Goal: Task Accomplishment & Management: Manage account settings

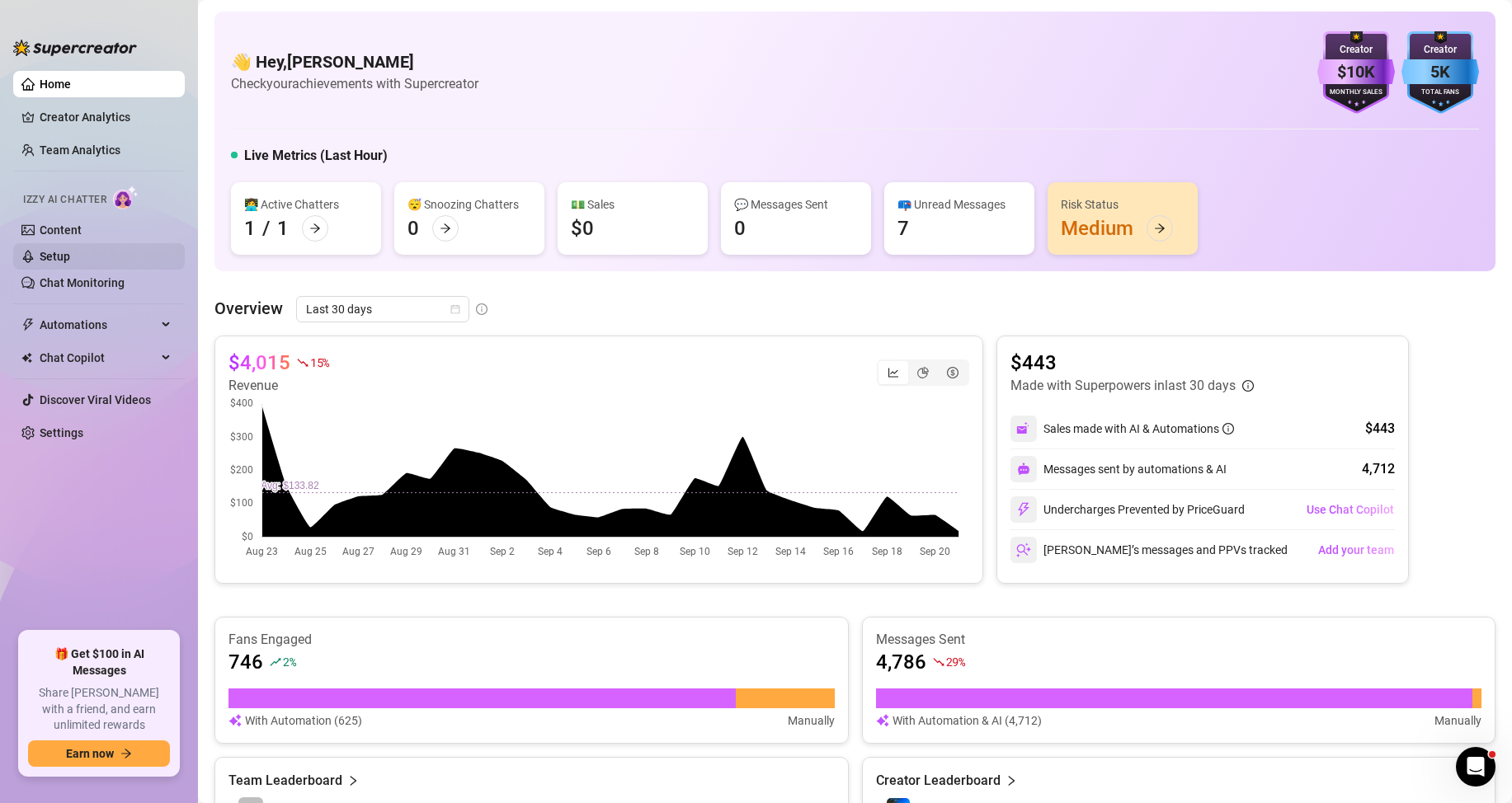
click at [70, 252] on link "Setup" at bounding box center [55, 256] width 30 height 13
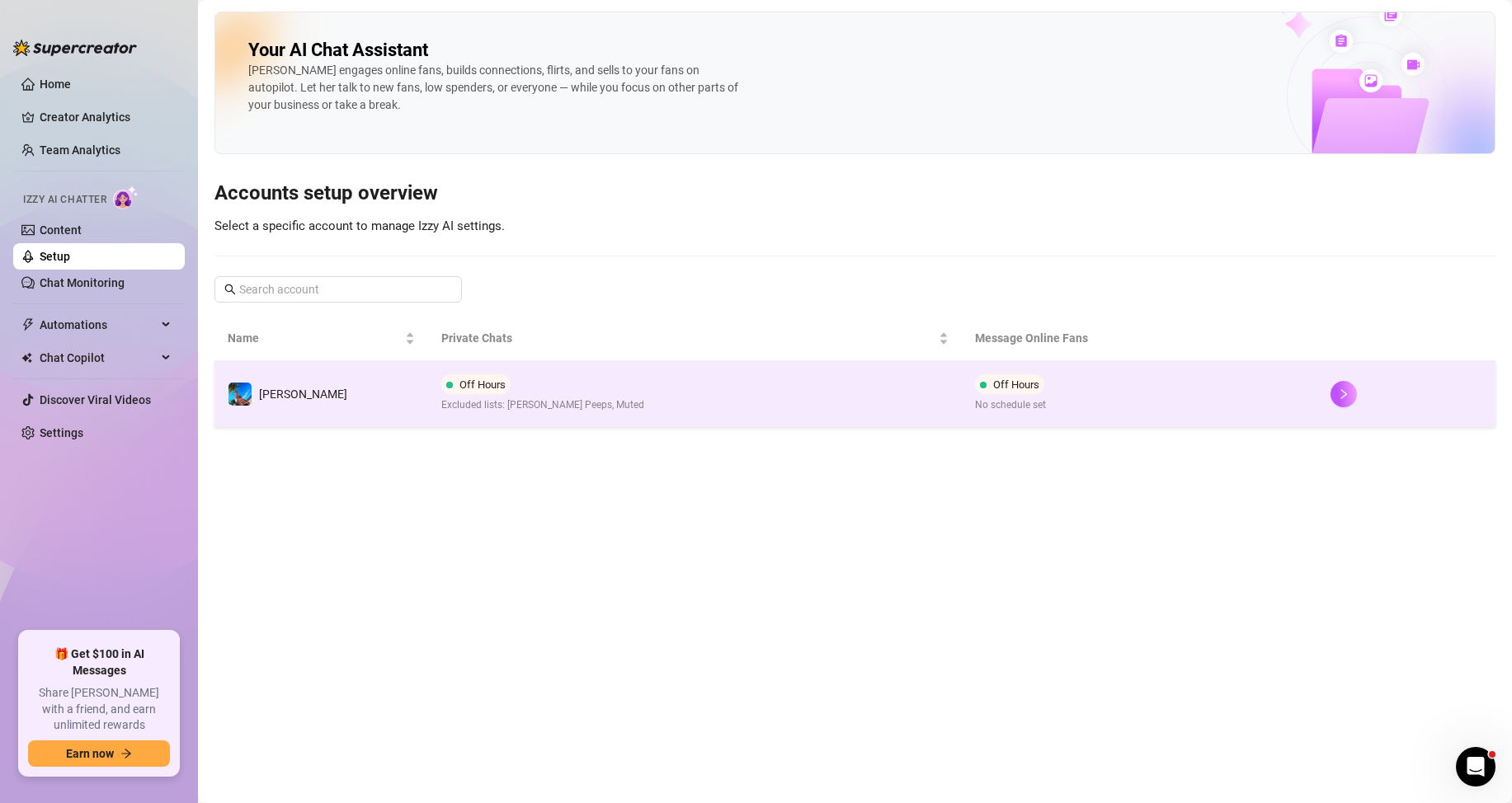
click at [703, 396] on td "Off Hours Excluded lists: [PERSON_NAME] Peeps, Muted" at bounding box center [695, 394] width 534 height 66
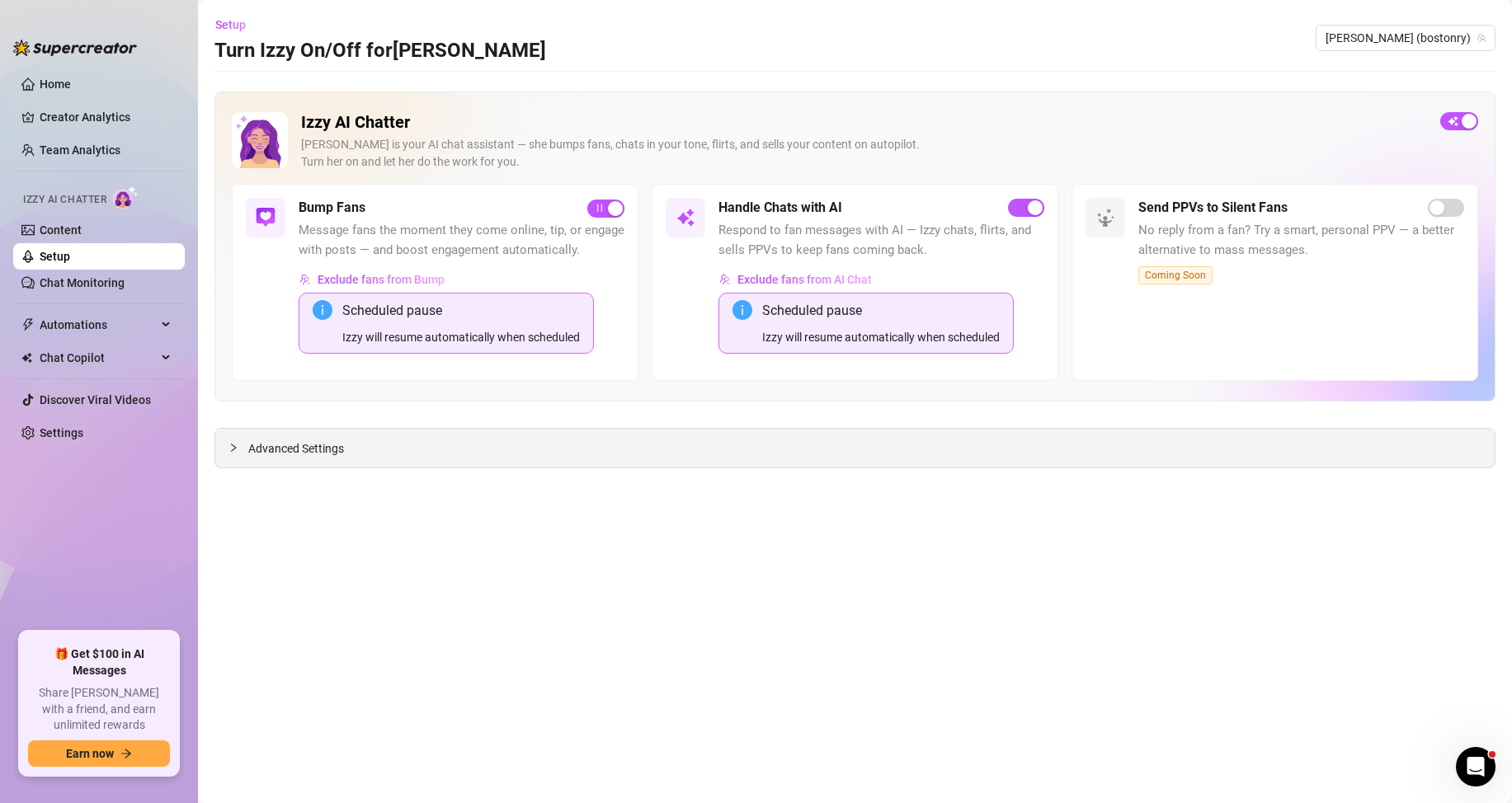
click at [294, 447] on span "Advanced Settings" at bounding box center [296, 448] width 96 height 18
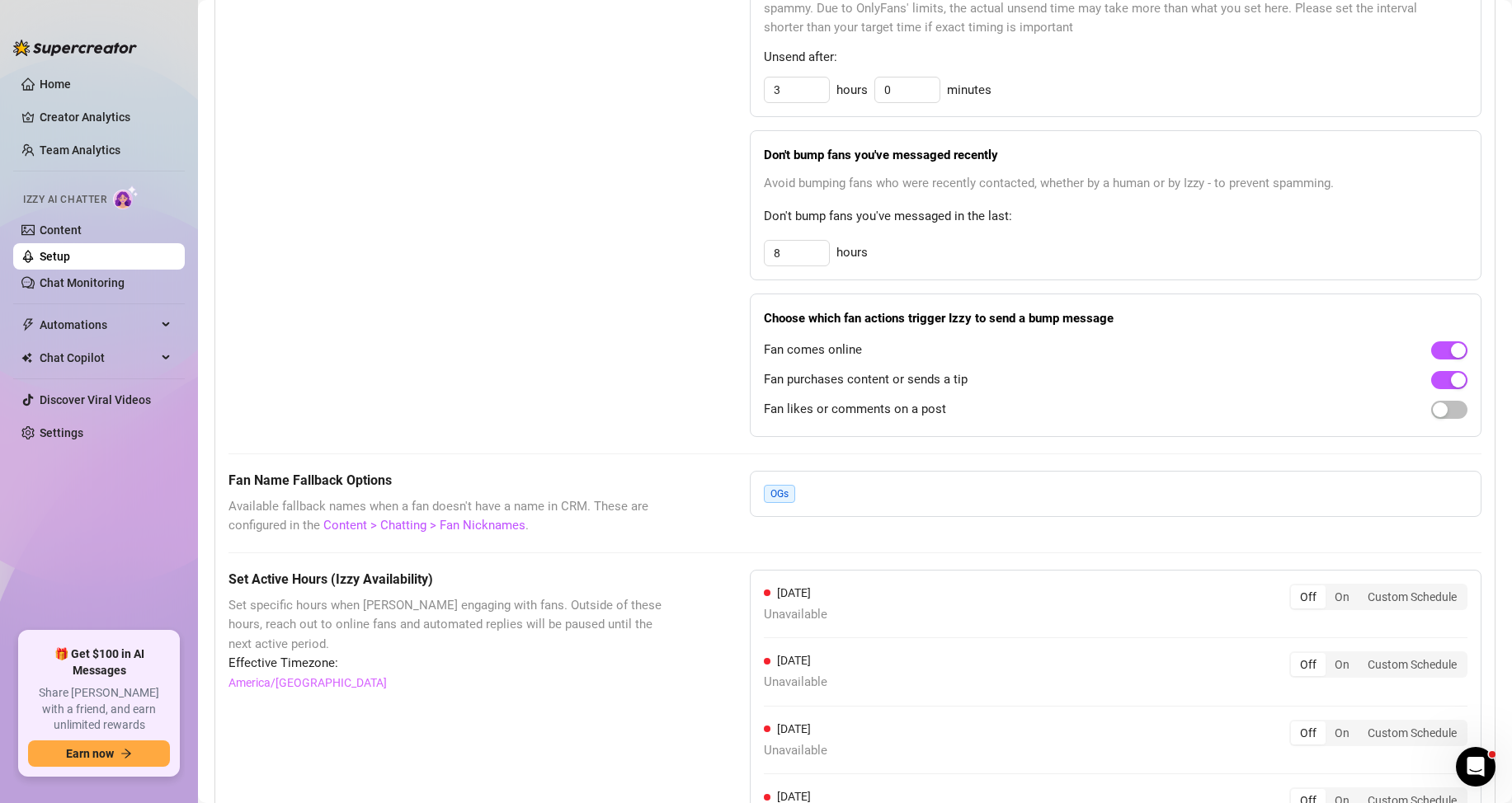
scroll to position [1237, 0]
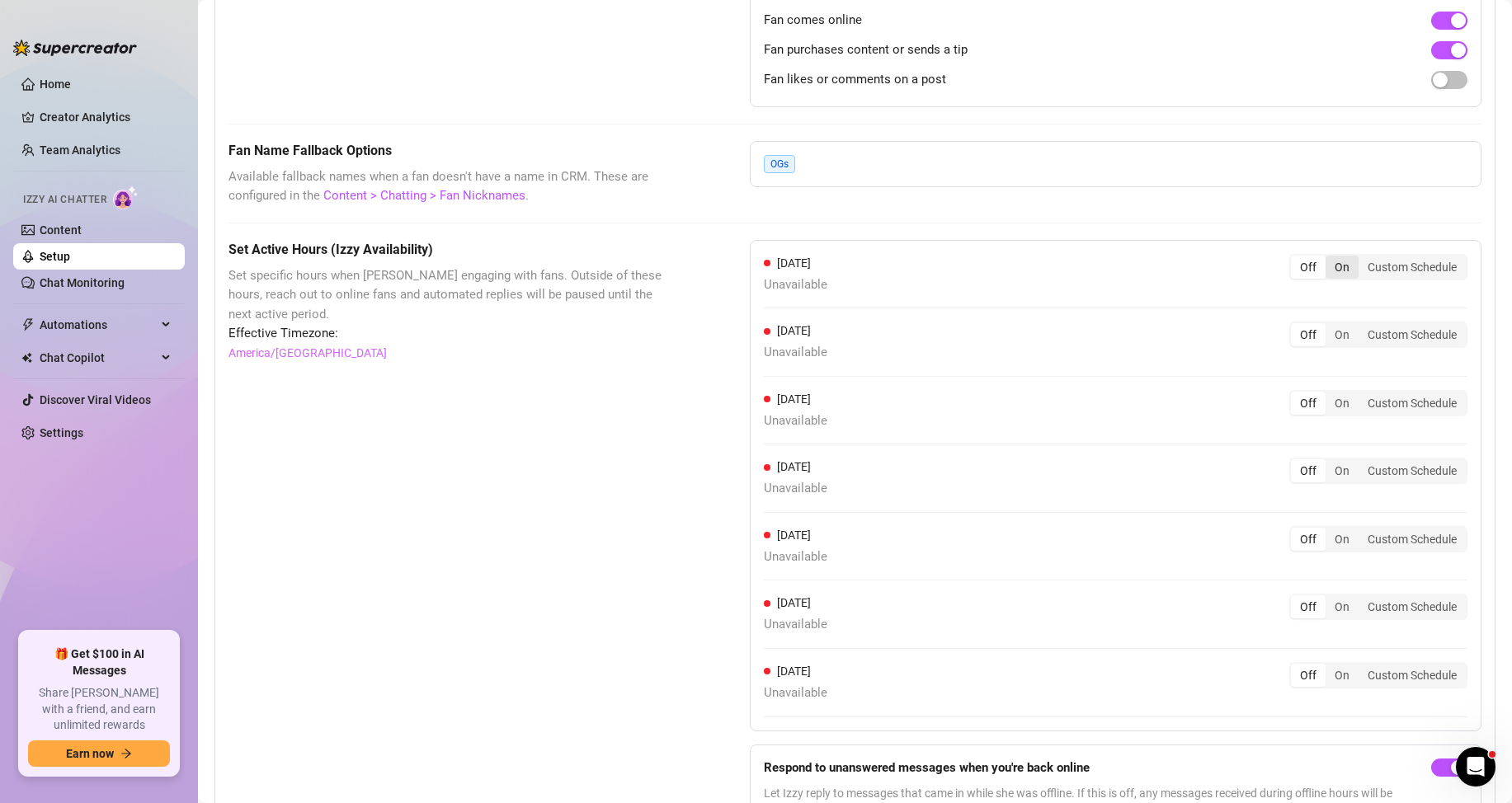
click at [1325, 279] on div "On" at bounding box center [1341, 267] width 33 height 23
click at [1329, 258] on input "On" at bounding box center [1329, 258] width 0 height 0
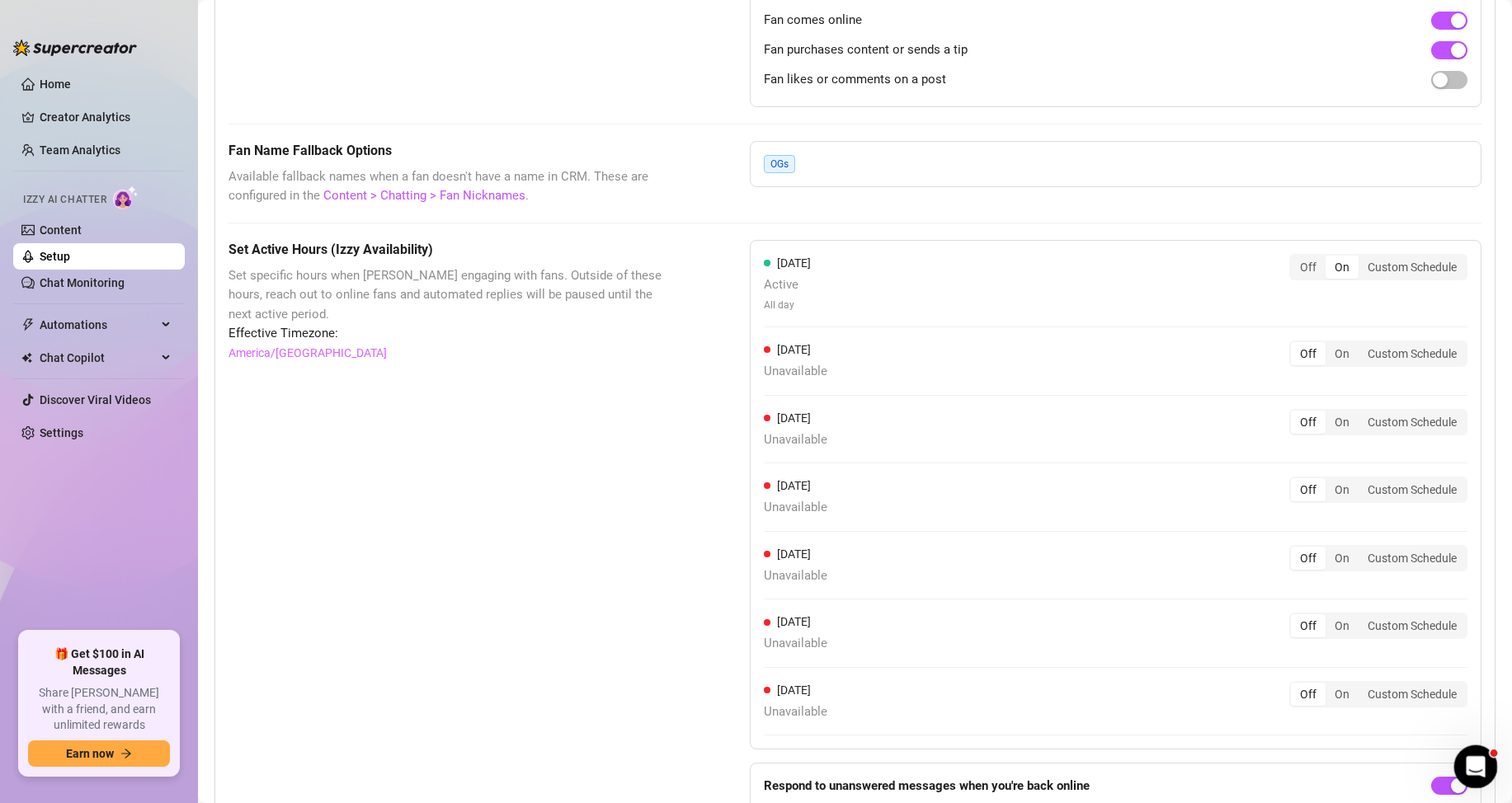
click at [1483, 753] on div "Open Intercom Messenger" at bounding box center [1472, 764] width 55 height 55
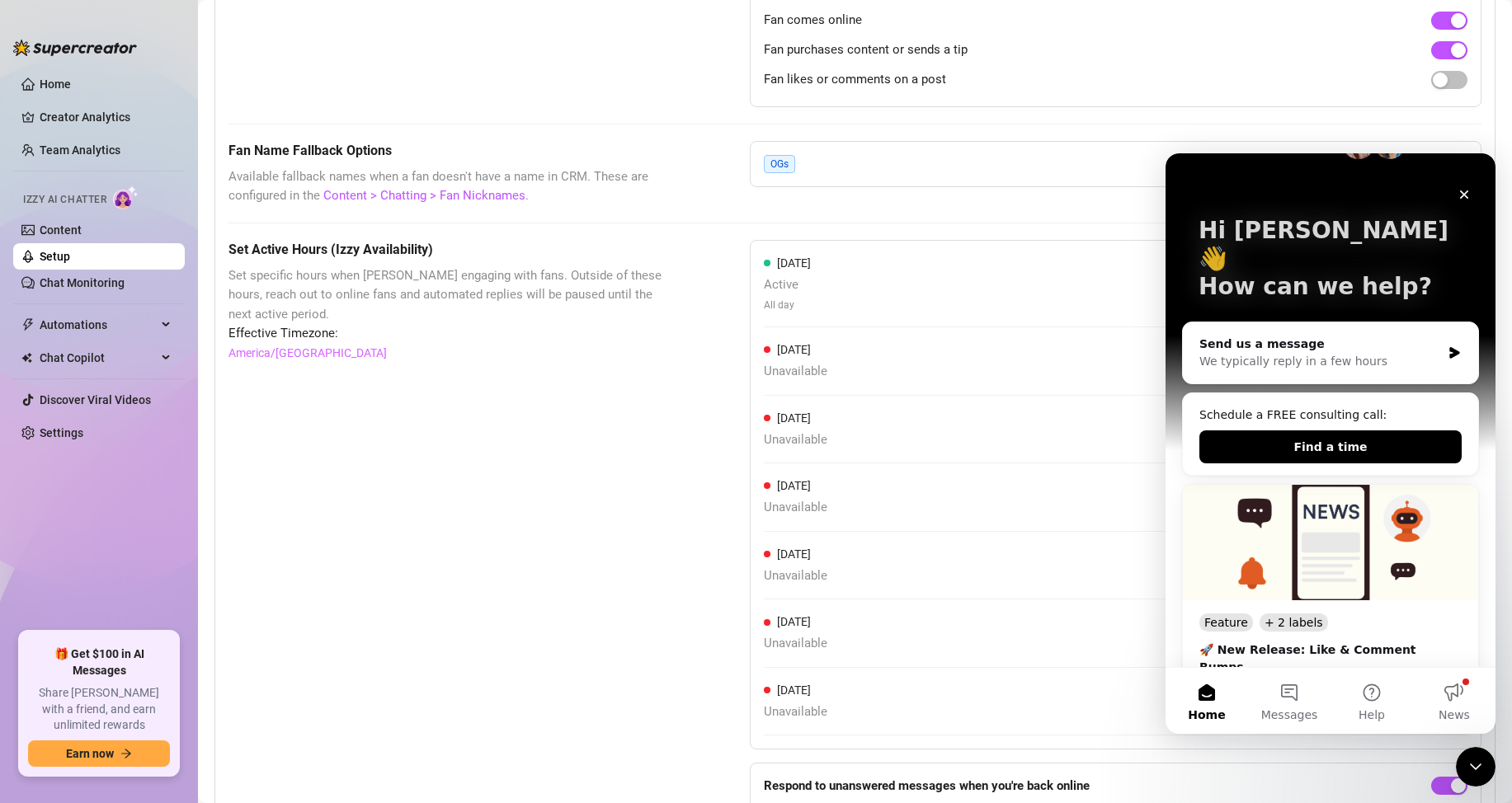
scroll to position [165, 0]
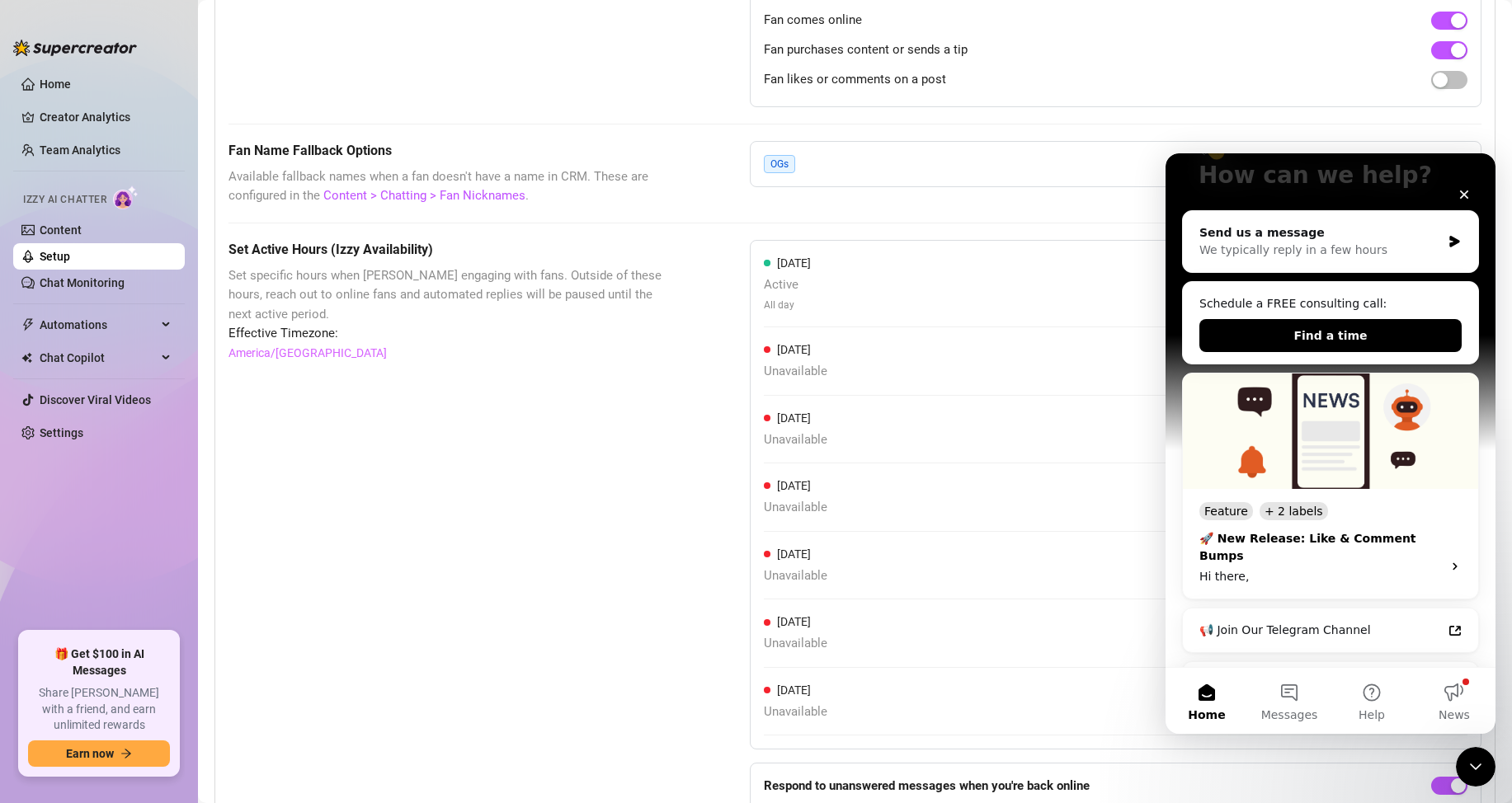
click at [1376, 530] on div "🚀 New Release: Like & Comment Bumps Hi there," at bounding box center [1316, 558] width 233 height 55
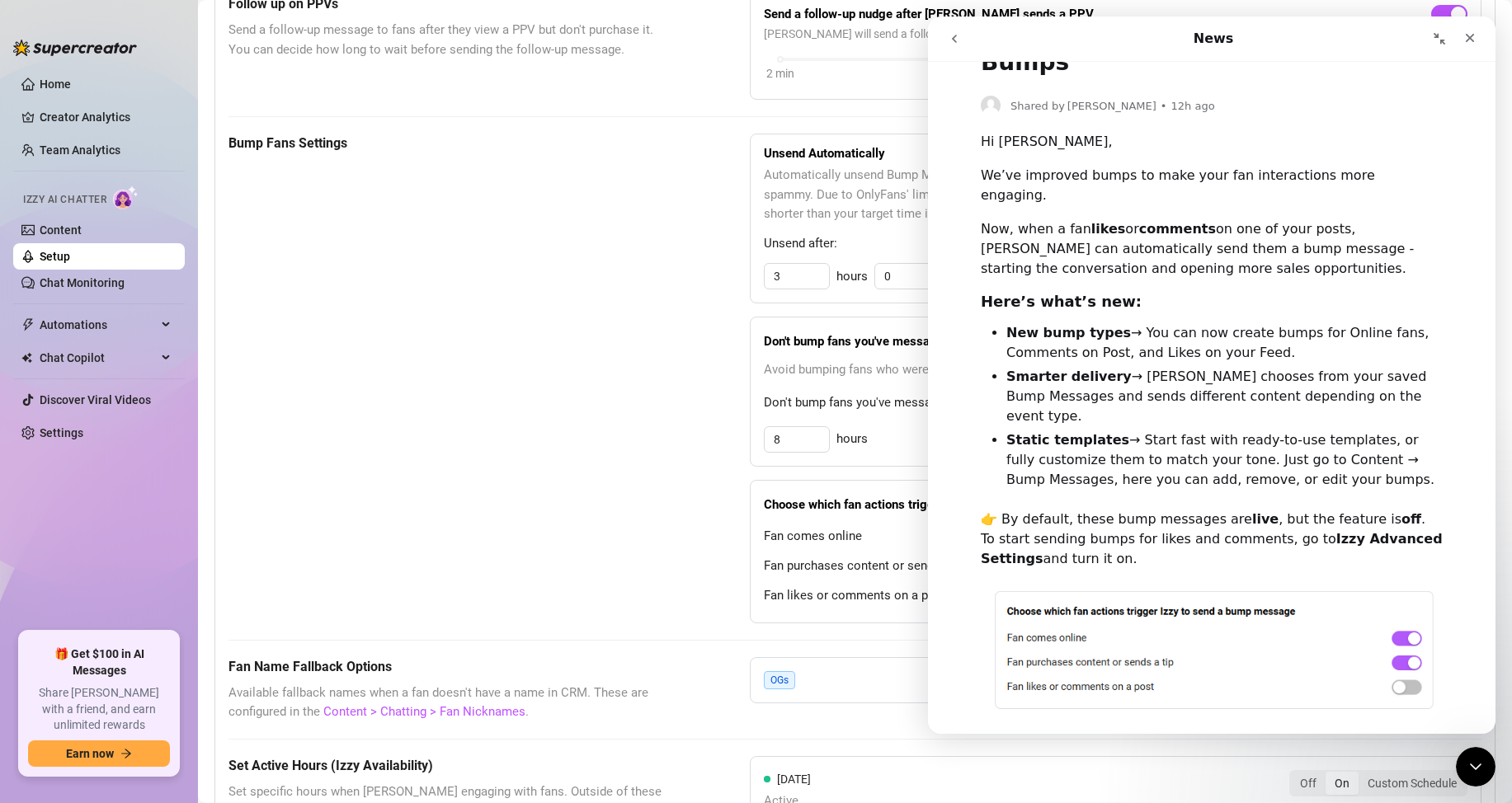
scroll to position [659, 0]
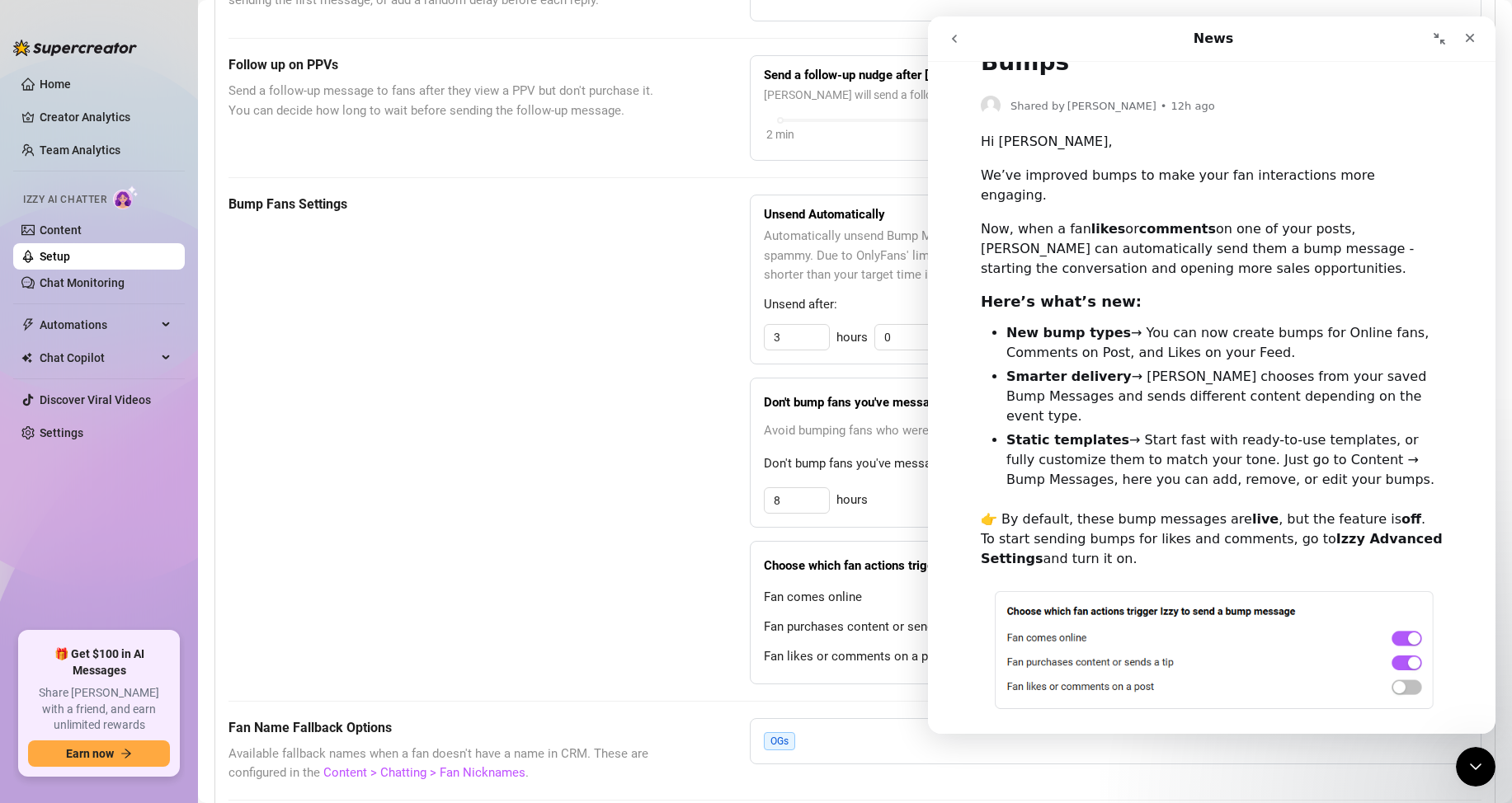
click at [627, 425] on div "Bump Fans Settings" at bounding box center [447, 439] width 439 height 489
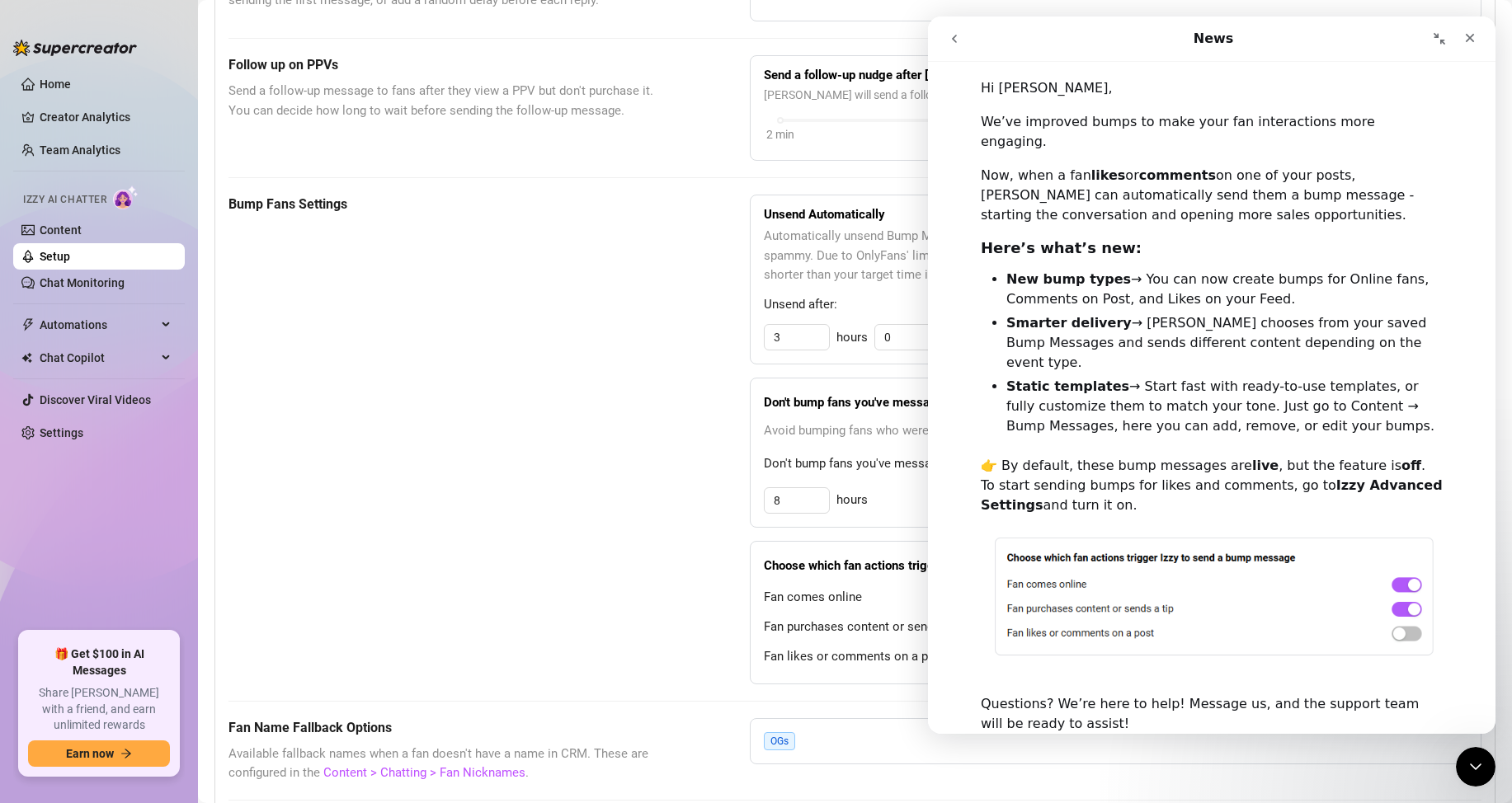
scroll to position [565, 0]
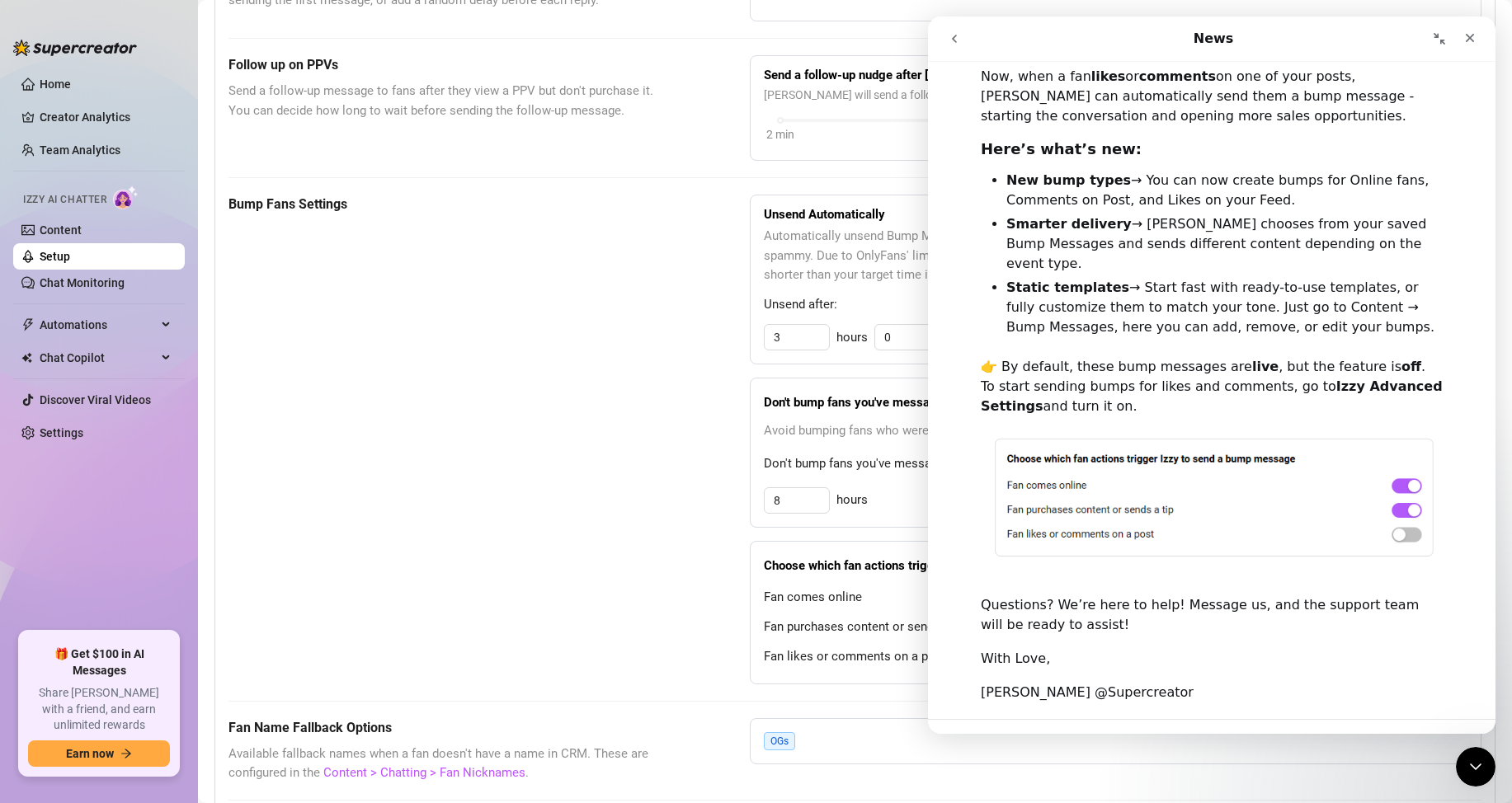
click at [547, 455] on div "Bump Fans Settings" at bounding box center [447, 439] width 439 height 489
click at [1493, 761] on html at bounding box center [1473, 764] width 40 height 40
click at [1488, 769] on div "Close Intercom Messenger" at bounding box center [1473, 764] width 40 height 40
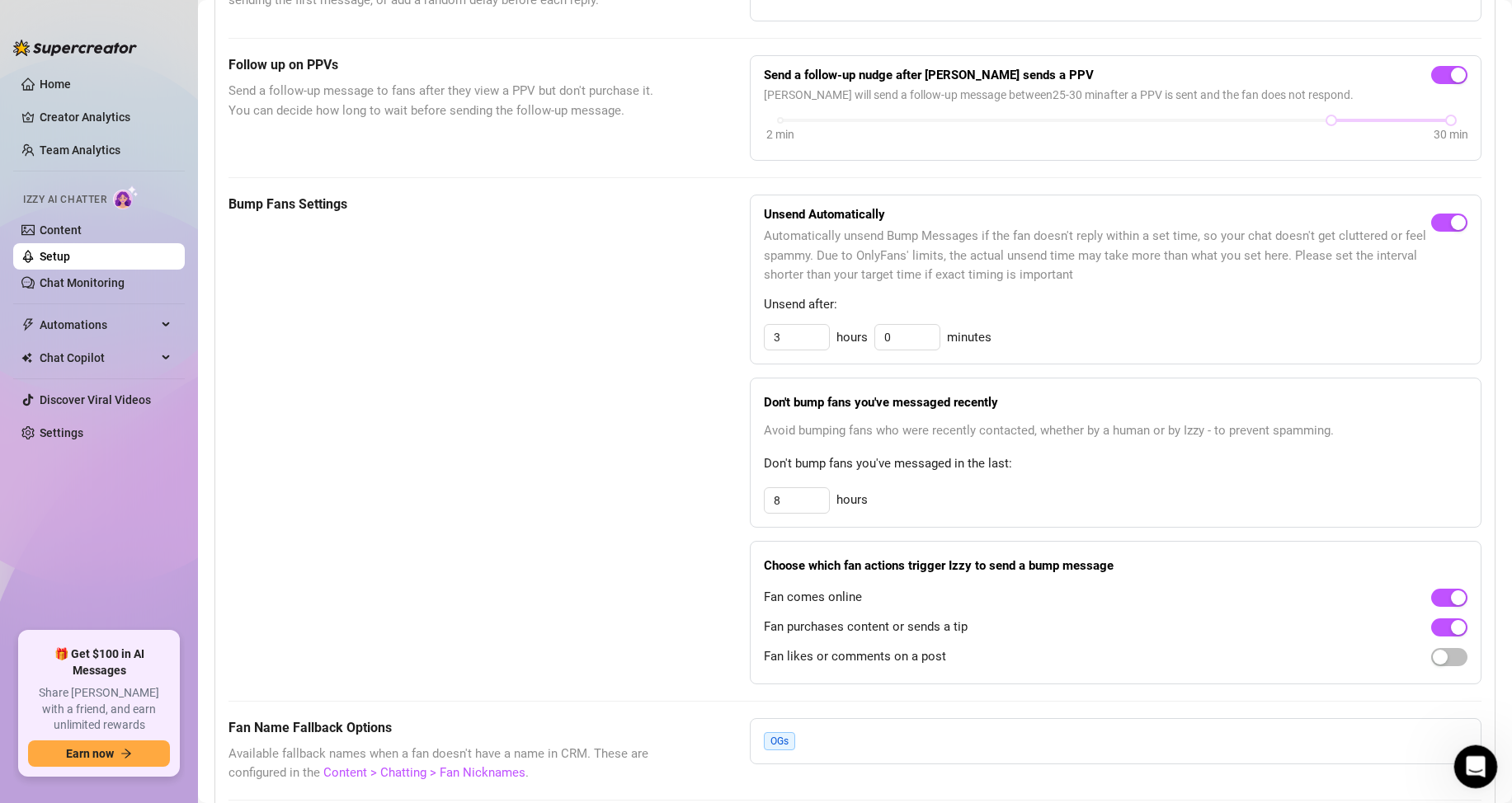
scroll to position [0, 0]
click at [1432, 665] on div "button" at bounding box center [1439, 657] width 15 height 15
click at [71, 82] on link "Home" at bounding box center [55, 84] width 31 height 13
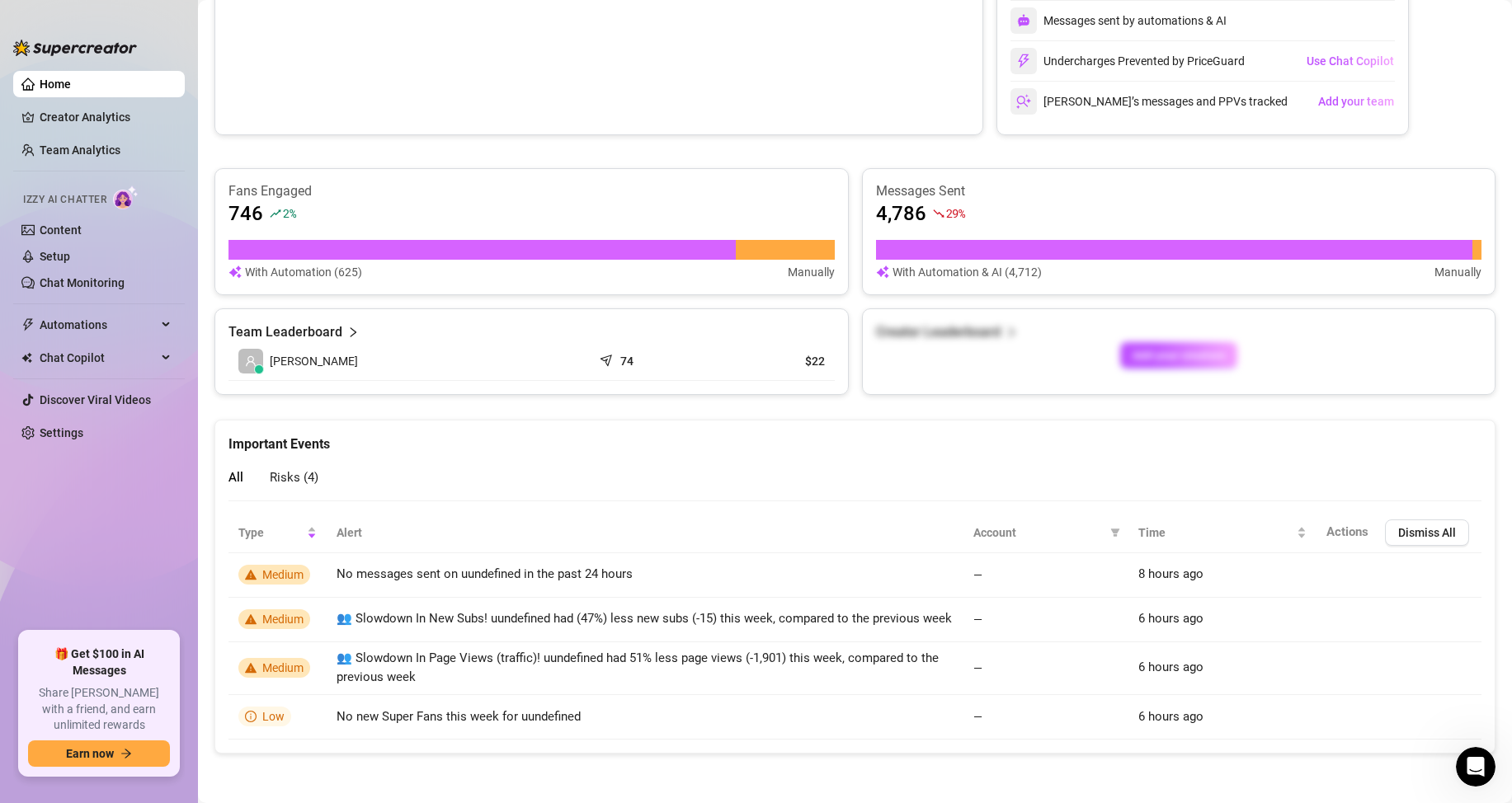
scroll to position [448, 0]
